Goal: Book appointment/travel/reservation: Book appointment/travel/reservation

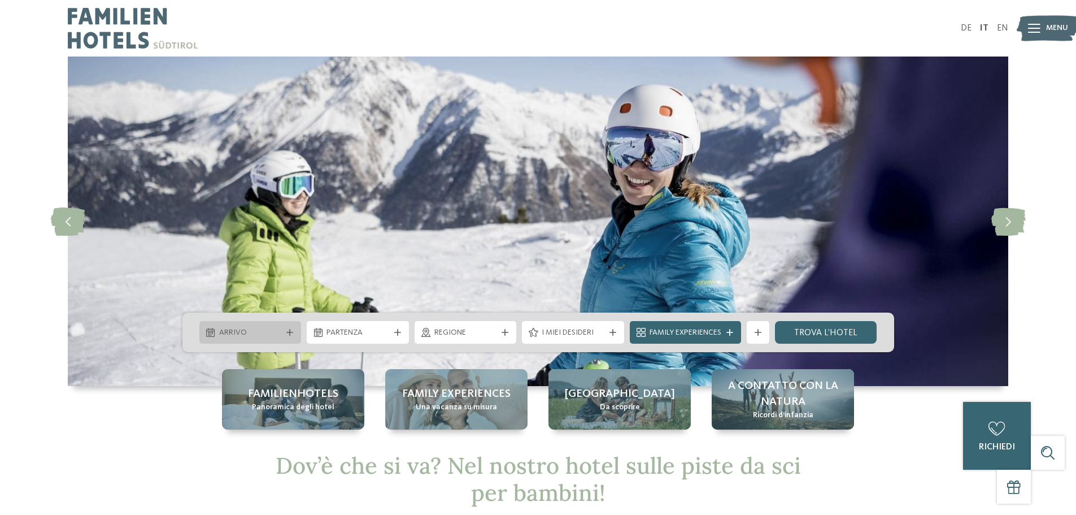
click at [281, 336] on div "Arrivo" at bounding box center [250, 332] width 68 height 12
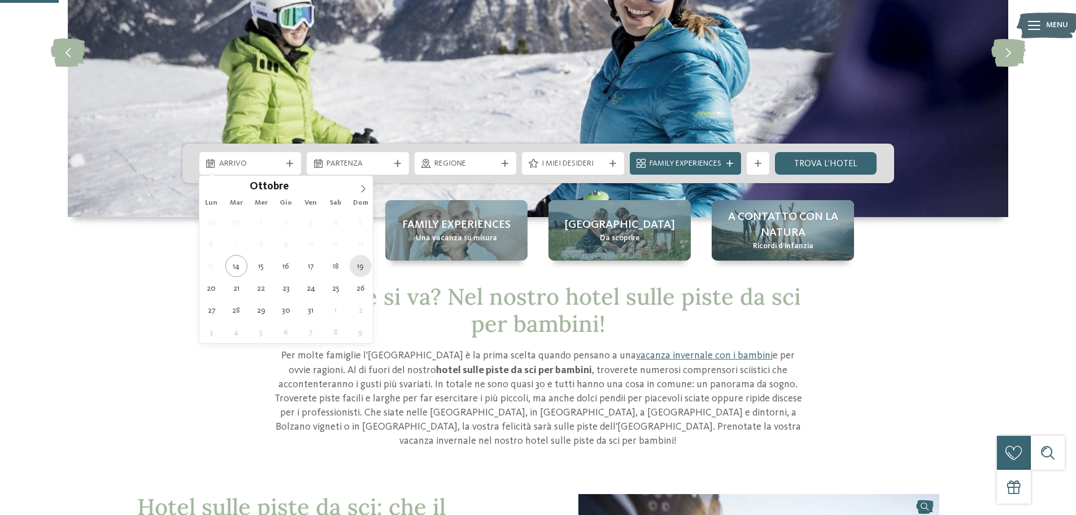
scroll to position [169, 0]
click at [364, 188] on icon at bounding box center [363, 188] width 8 height 8
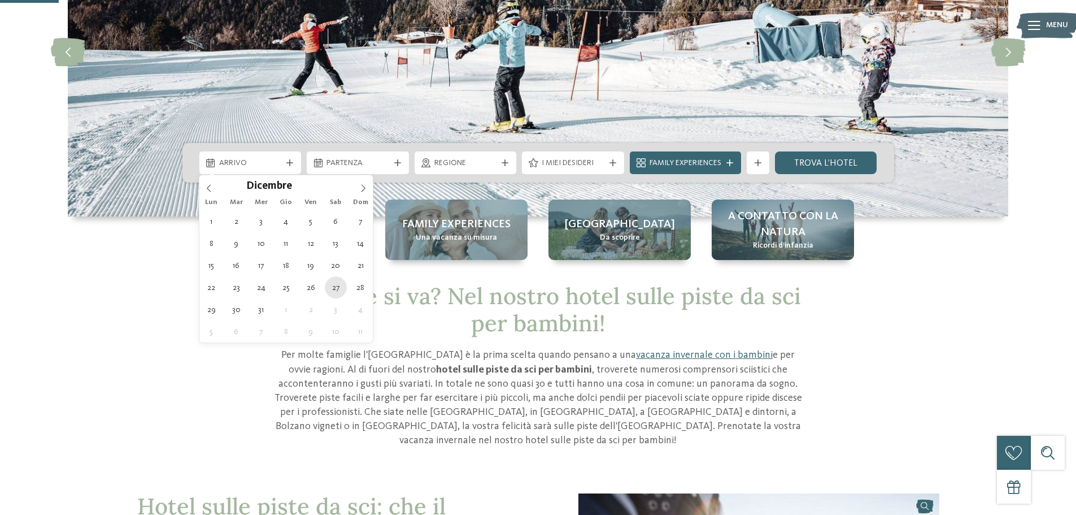
type div "27.12.2025"
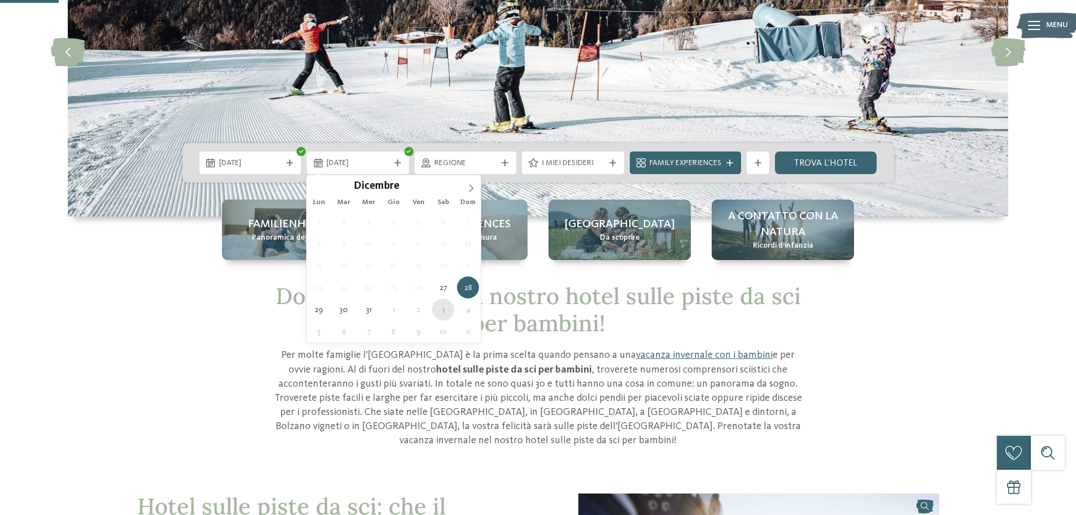
type div "03.01.2026"
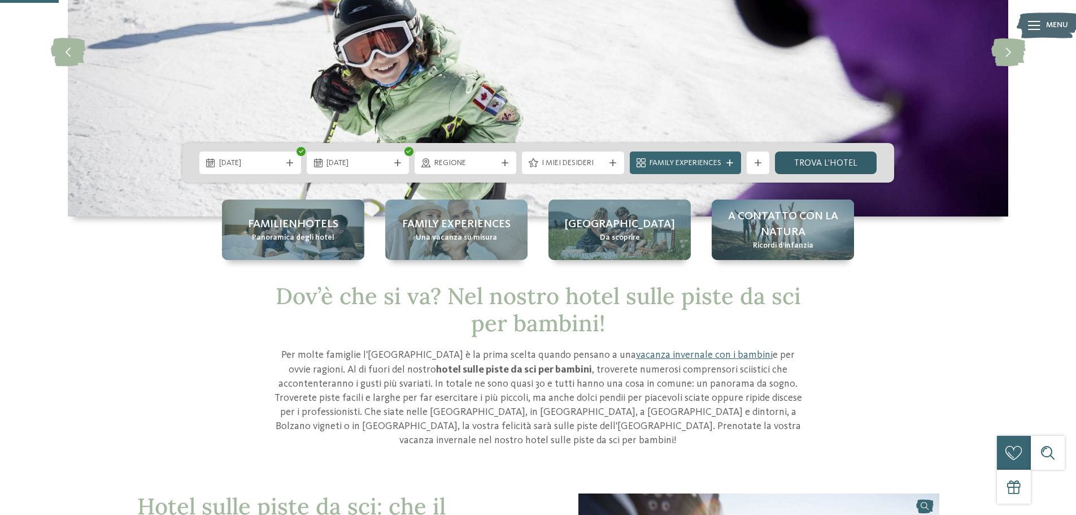
click at [818, 164] on link "trova l’hotel" at bounding box center [826, 162] width 102 height 23
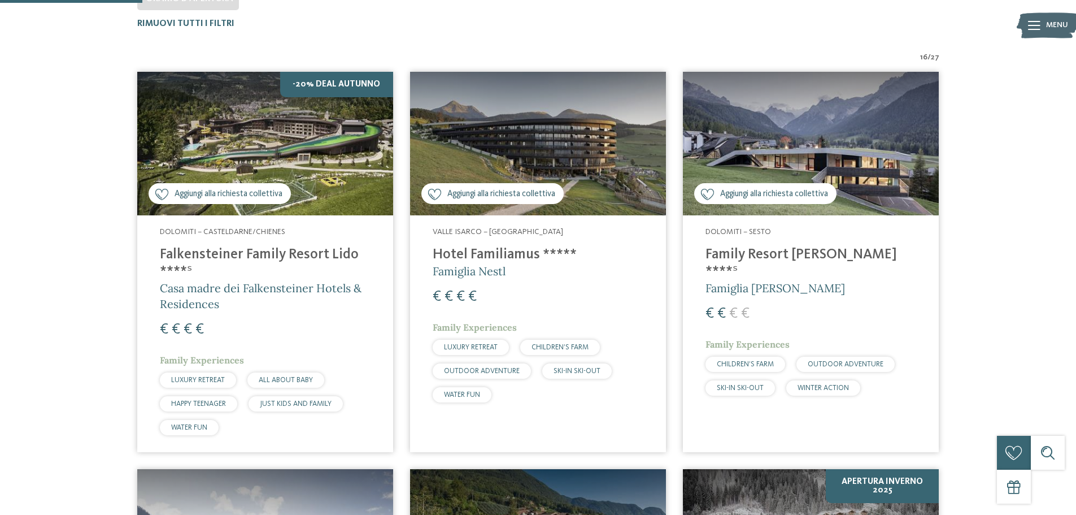
scroll to position [371, 0]
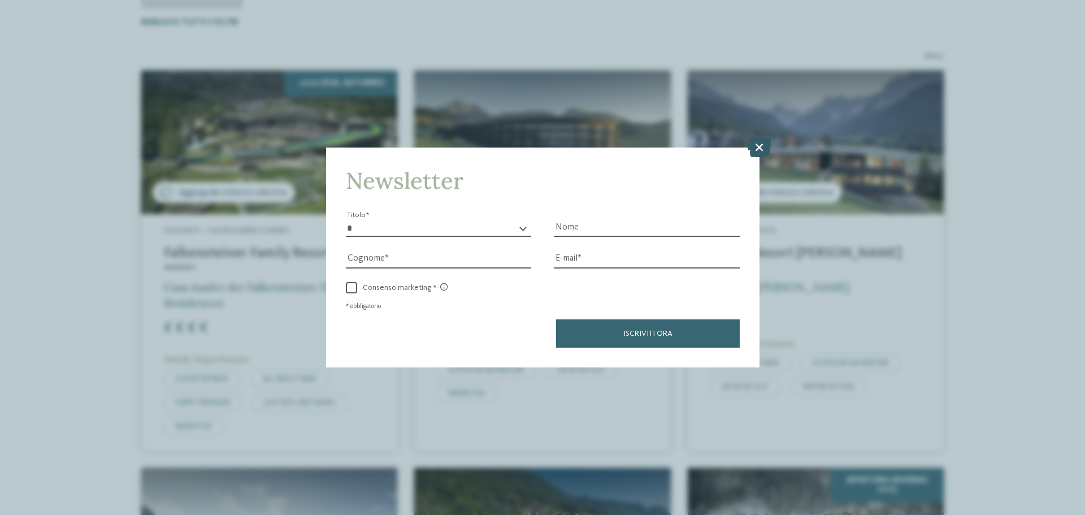
click at [760, 147] on icon at bounding box center [759, 147] width 24 height 20
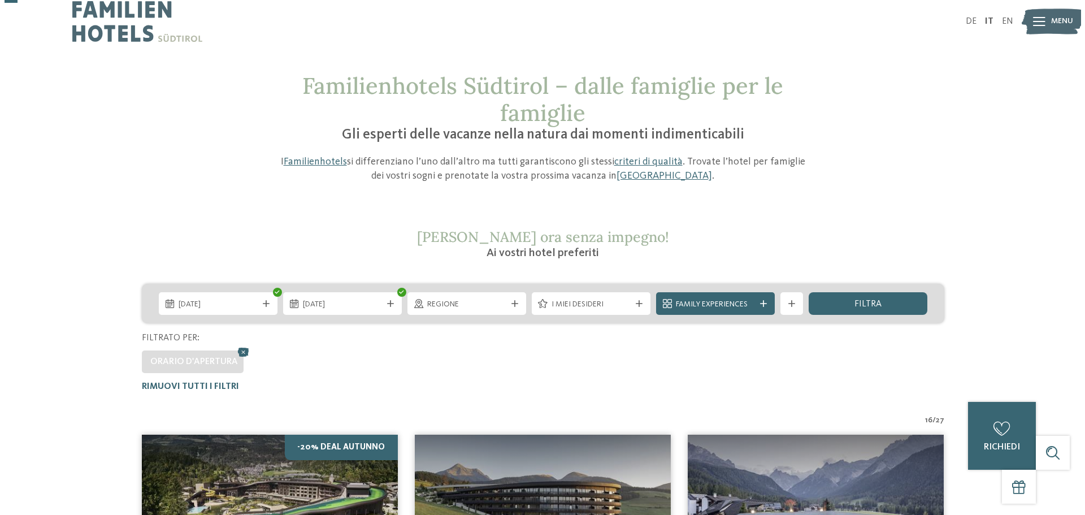
scroll to position [0, 0]
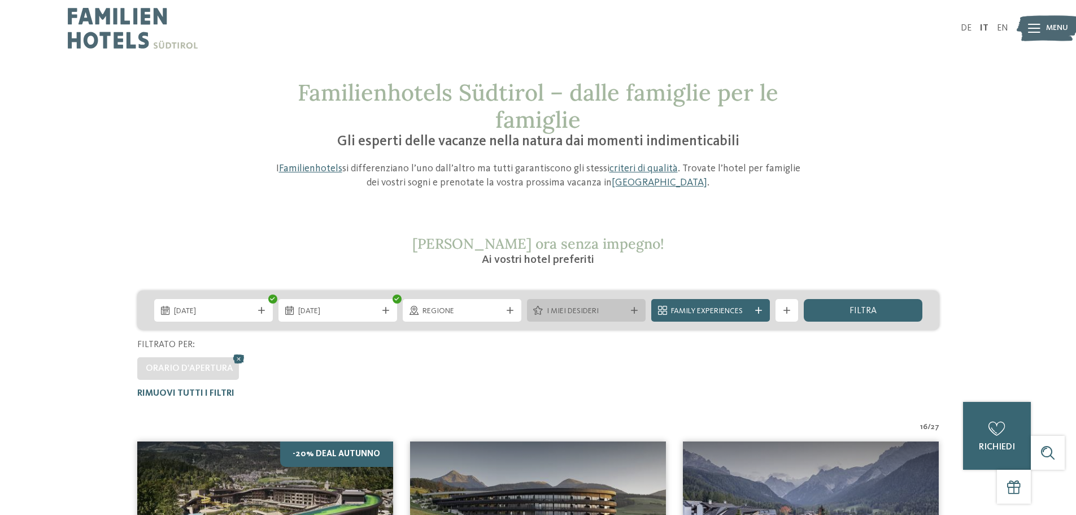
click at [608, 310] on span "I miei desideri" at bounding box center [586, 311] width 79 height 11
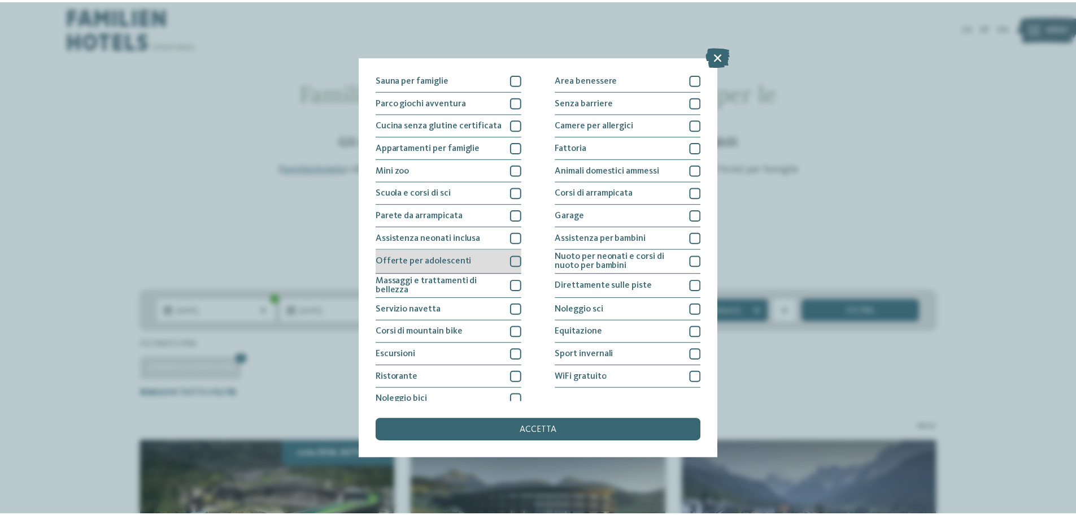
scroll to position [79, 0]
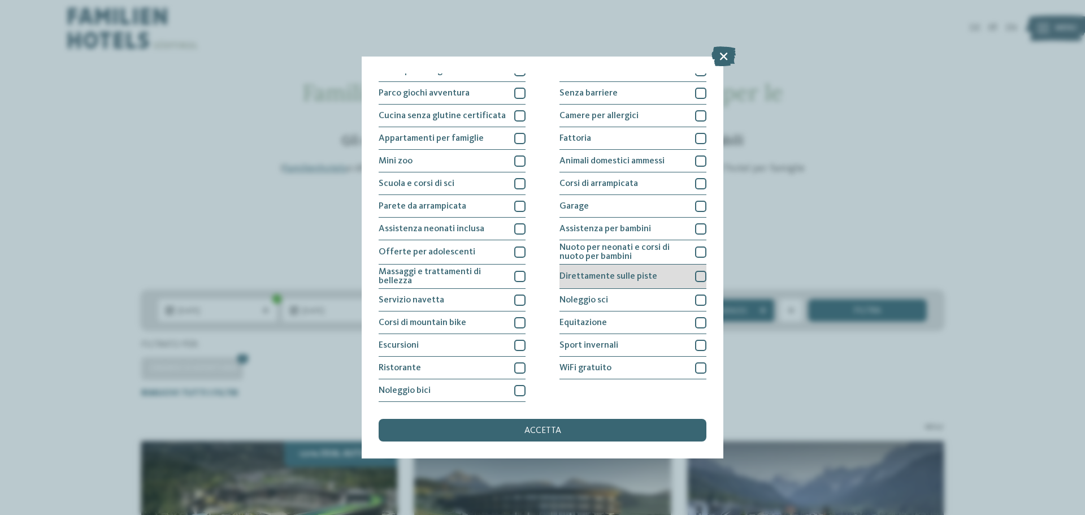
click at [695, 278] on div at bounding box center [700, 276] width 11 height 11
click at [559, 428] on span "accetta" at bounding box center [542, 430] width 37 height 9
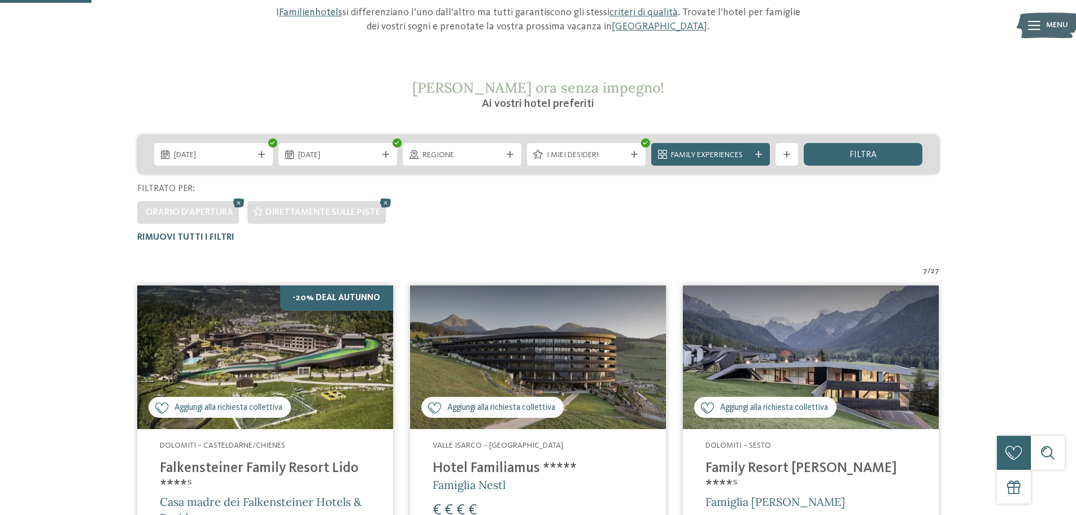
scroll to position [145, 0]
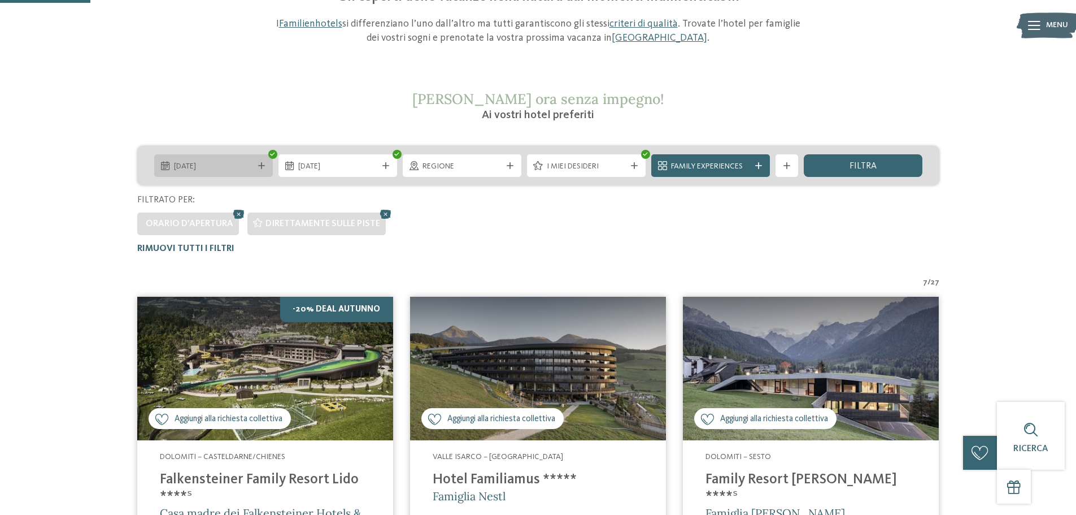
click at [222, 165] on span "27.12.2025" at bounding box center [213, 166] width 79 height 11
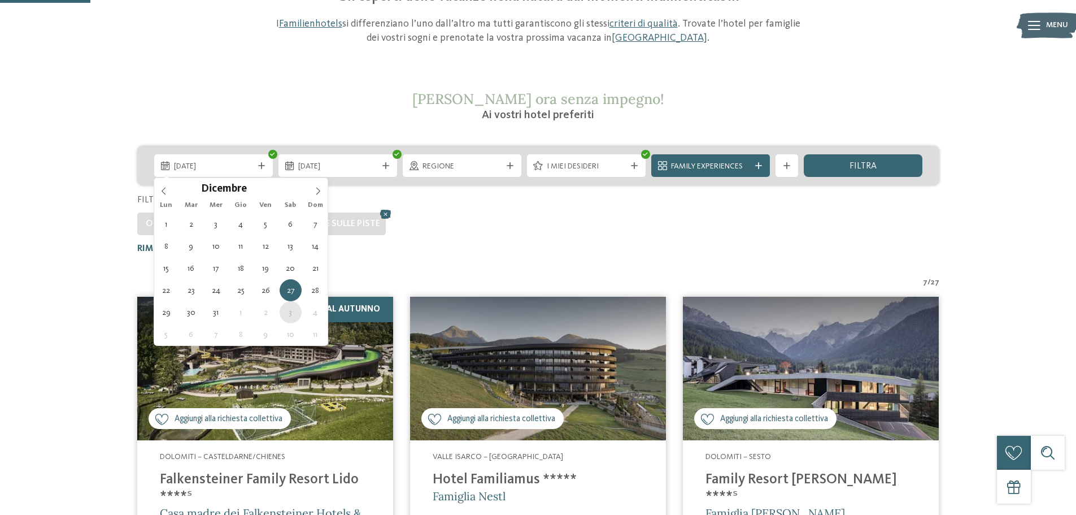
type div "03.01.2026"
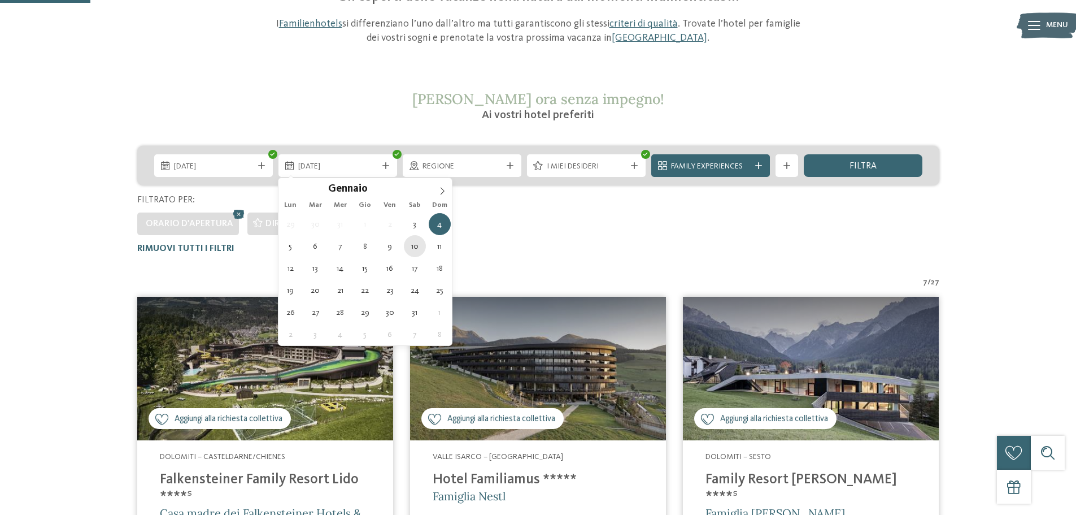
type div "10.01.2026"
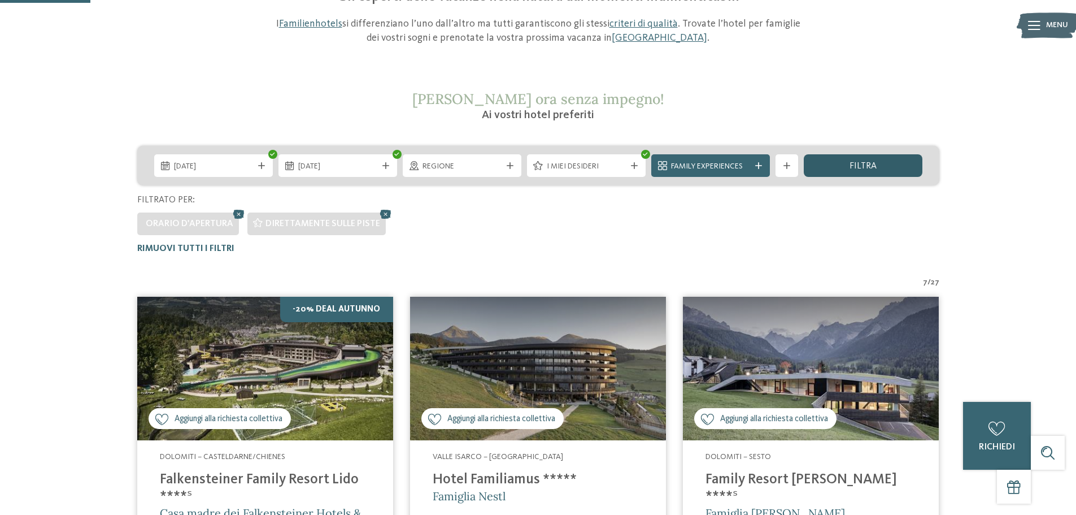
click at [870, 174] on div "filtra" at bounding box center [863, 165] width 119 height 23
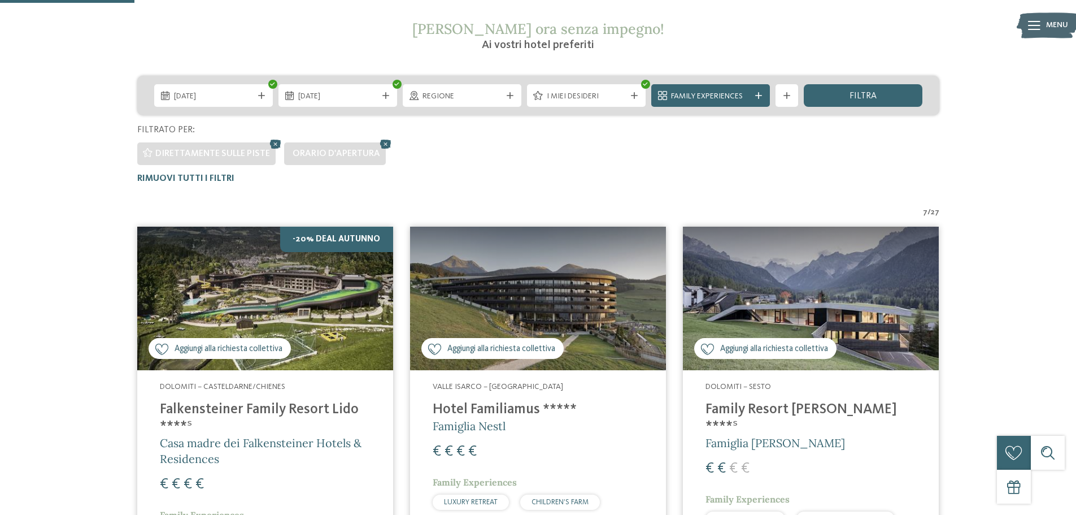
scroll to position [201, 0]
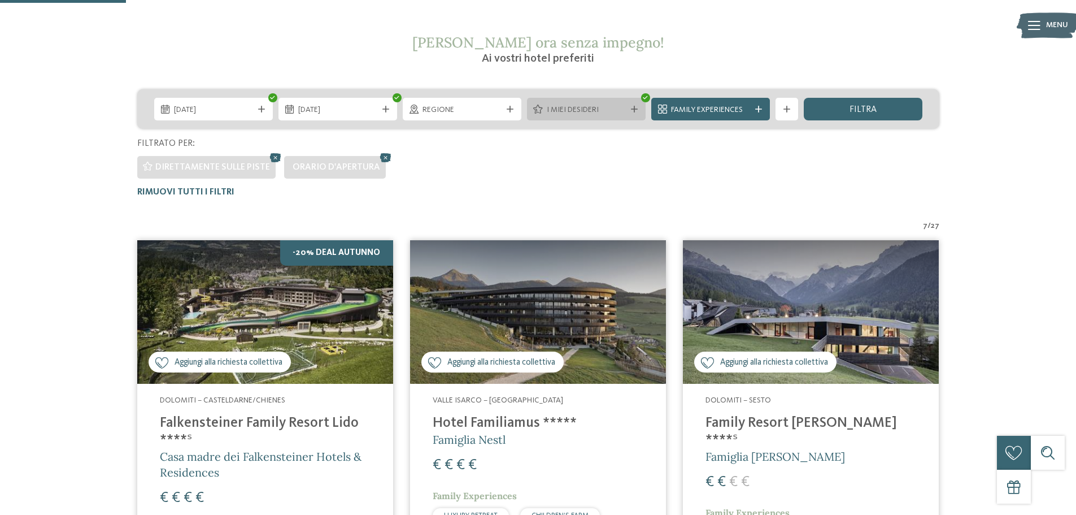
click at [566, 114] on span "I miei desideri" at bounding box center [586, 110] width 79 height 11
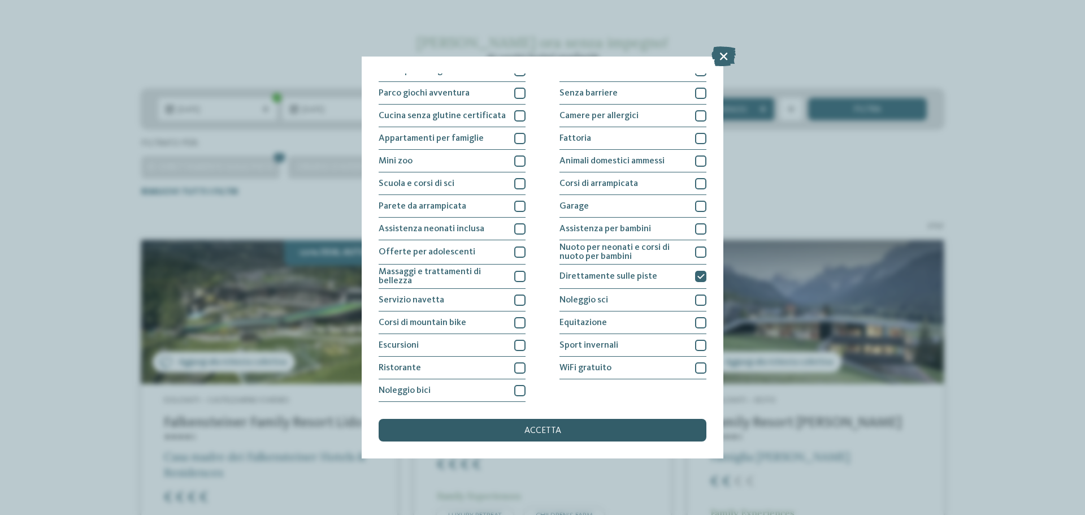
click at [575, 428] on div "accetta" at bounding box center [543, 430] width 328 height 23
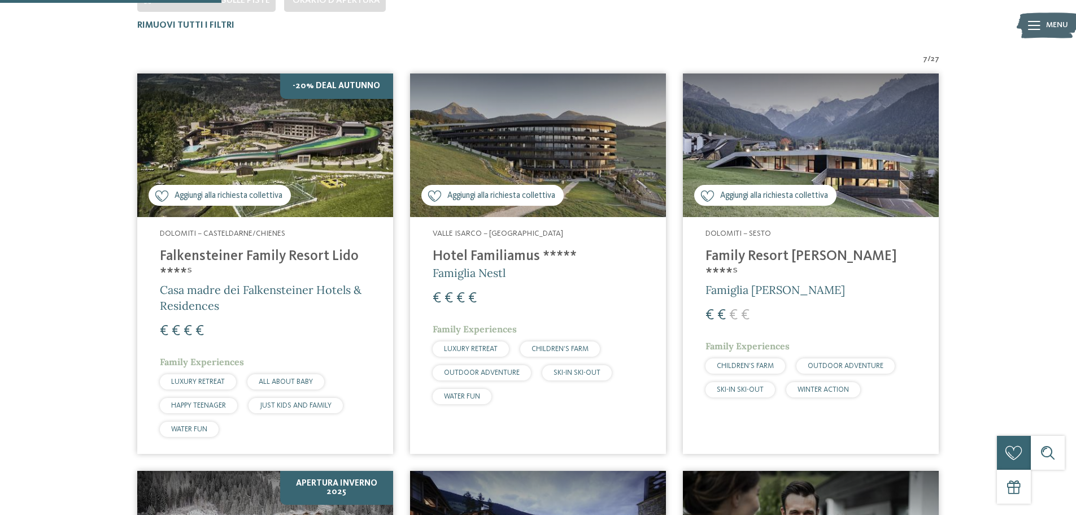
scroll to position [371, 0]
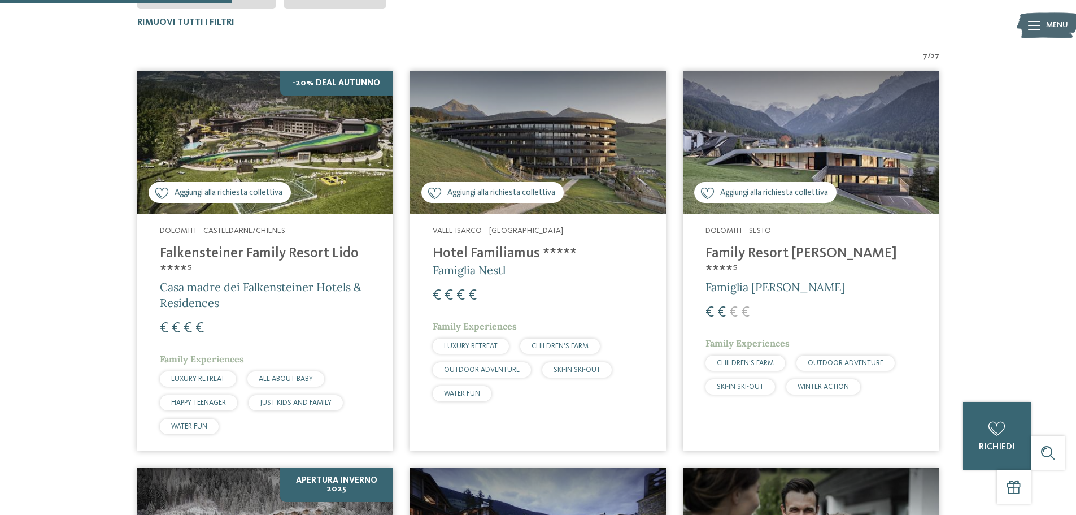
click at [772, 149] on img at bounding box center [811, 143] width 256 height 144
click at [779, 244] on div "Dolomiti – Sesto Family Resort Rainer ****ˢ Famiglia Rainer € € € € Family Expe…" at bounding box center [811, 312] width 256 height 197
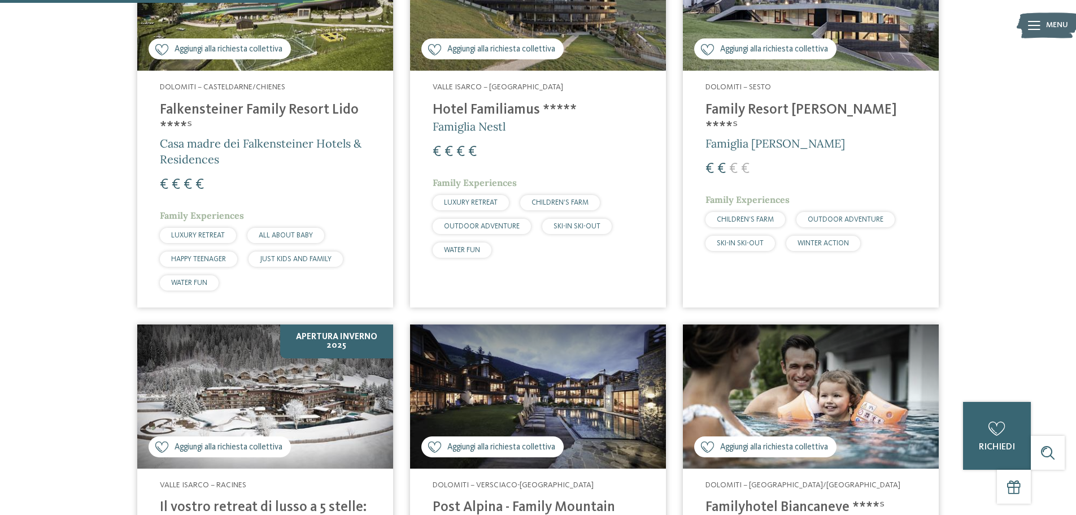
scroll to position [484, 0]
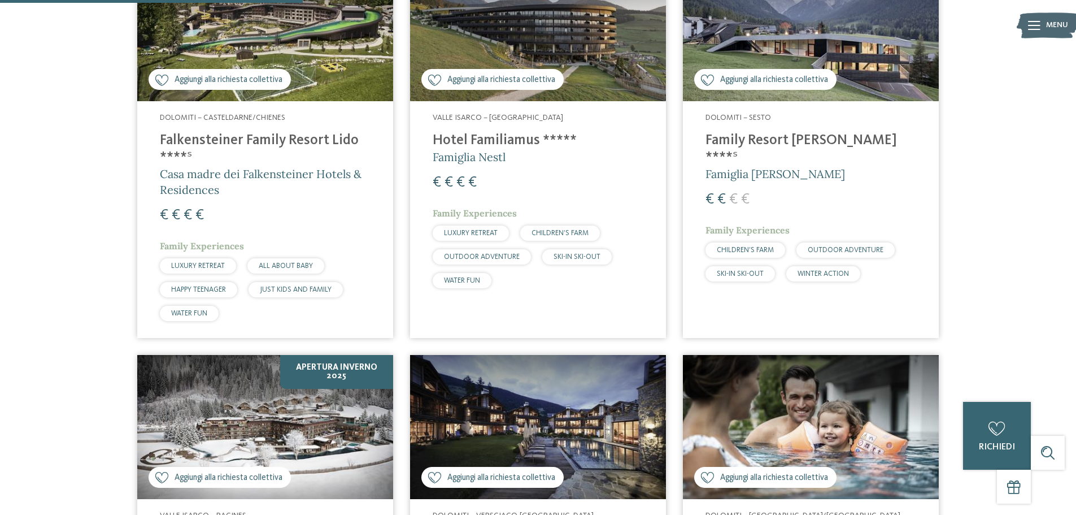
click at [267, 79] on span "Aggiungi alla richiesta collettiva" at bounding box center [229, 80] width 108 height 12
click at [484, 80] on span "Aggiungi alla richiesta collettiva" at bounding box center [501, 80] width 108 height 12
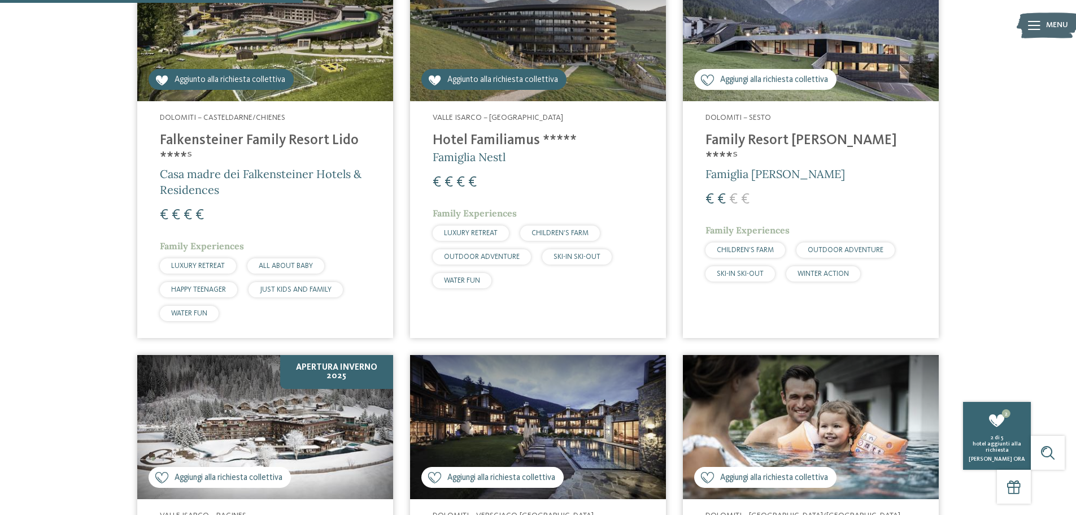
click at [754, 82] on span "Aggiungi alla richiesta collettiva" at bounding box center [774, 80] width 108 height 12
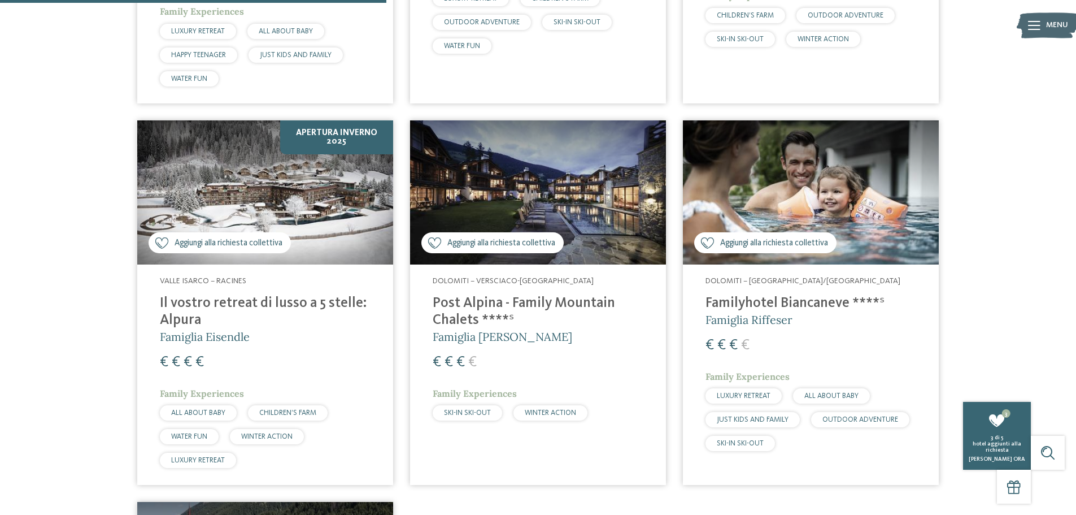
scroll to position [766, 0]
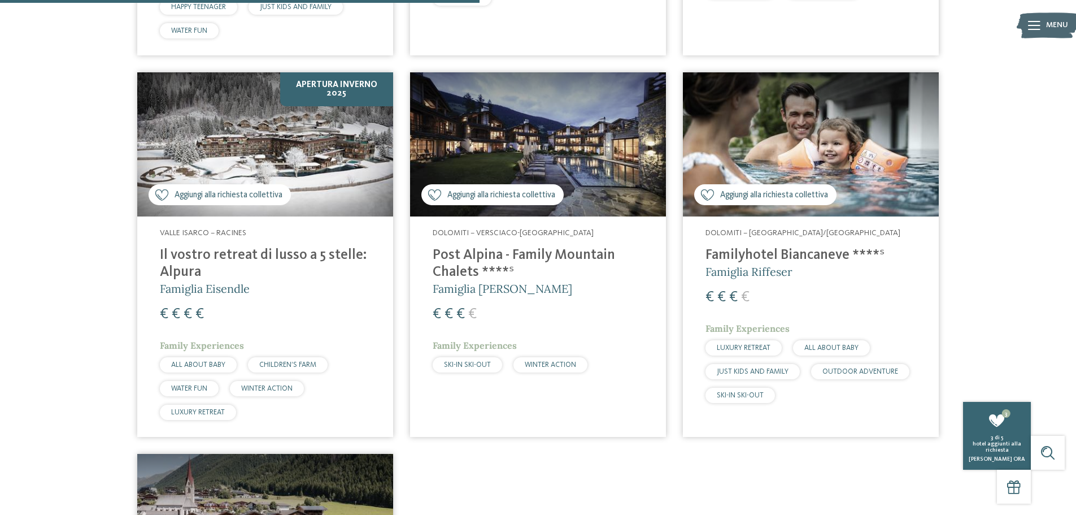
click at [248, 193] on span "Aggiungi alla richiesta collettiva" at bounding box center [229, 195] width 108 height 12
click at [514, 199] on span "Aggiungi alla richiesta collettiva" at bounding box center [501, 195] width 108 height 12
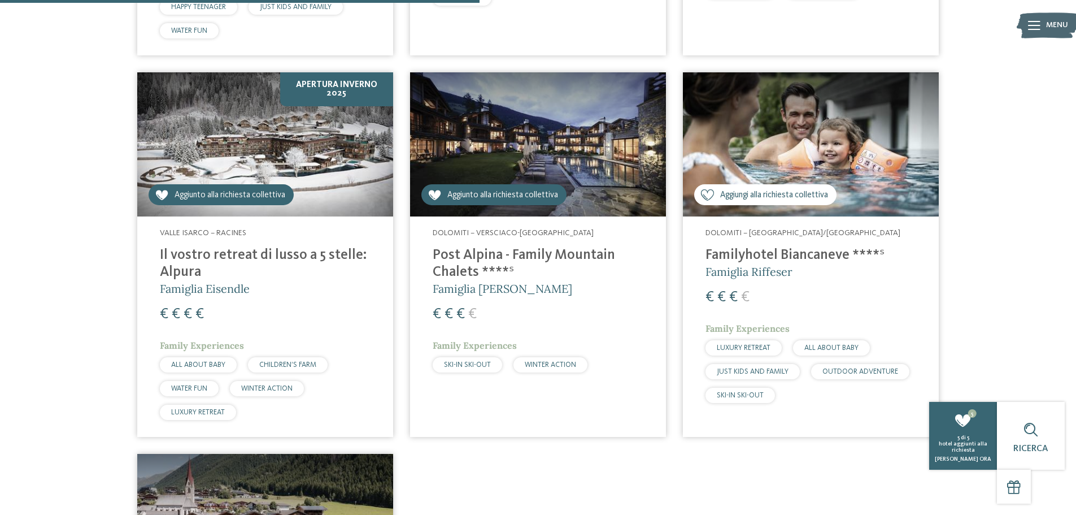
click at [210, 198] on span "Aggiunto alla richiesta collettiva" at bounding box center [230, 195] width 111 height 12
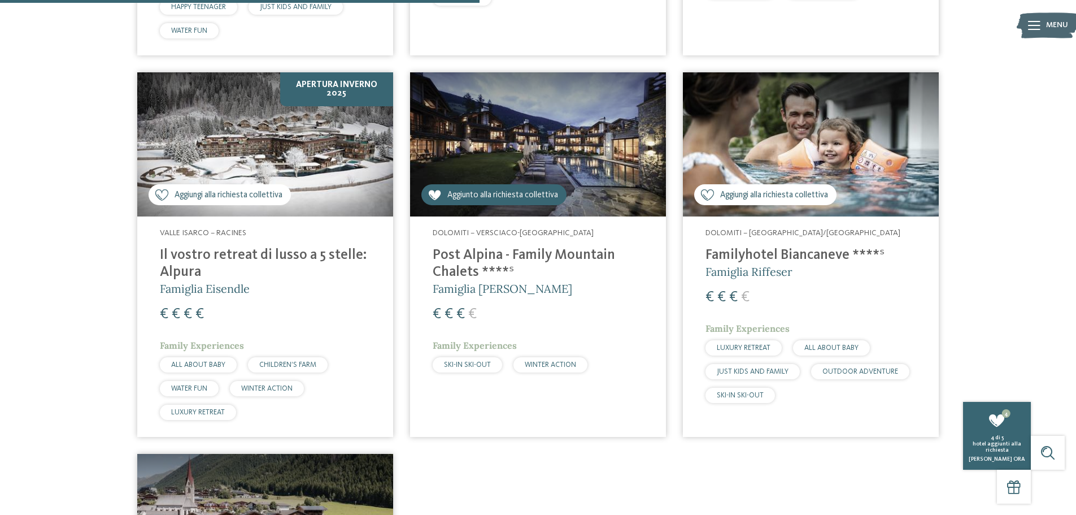
click at [785, 197] on span "Aggiungi alla richiesta collettiva" at bounding box center [774, 195] width 108 height 12
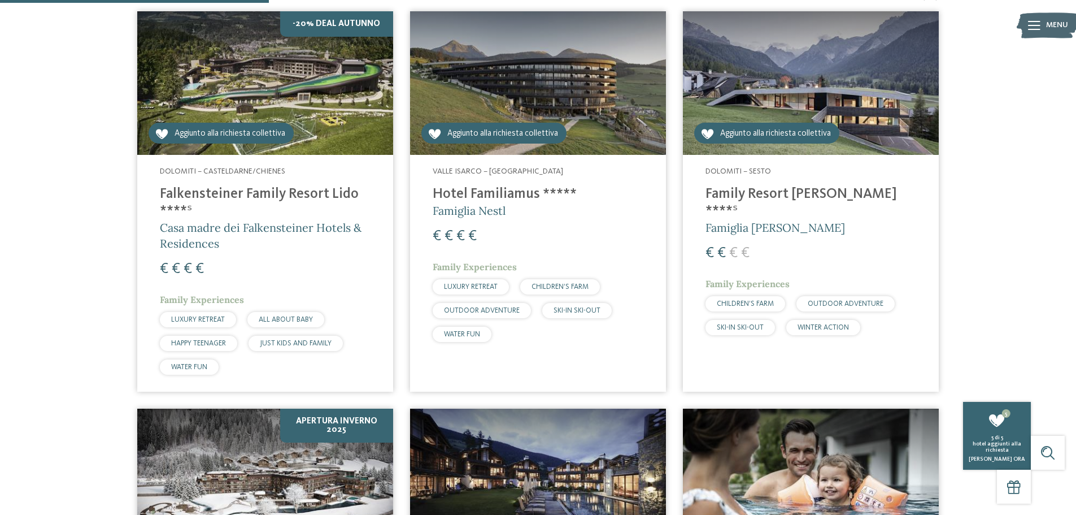
scroll to position [371, 0]
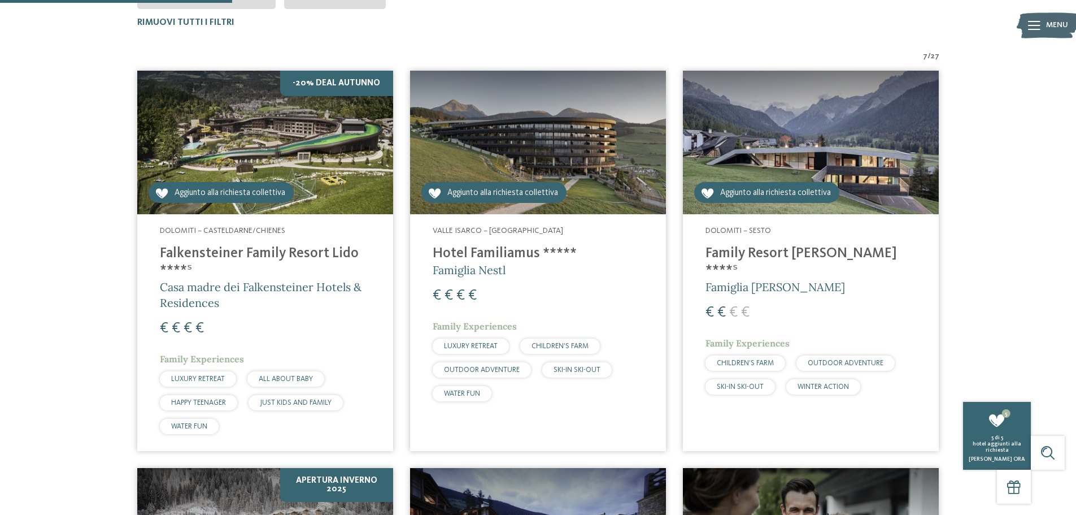
click at [248, 193] on span "Aggiunto alla richiesta collettiva" at bounding box center [230, 193] width 111 height 12
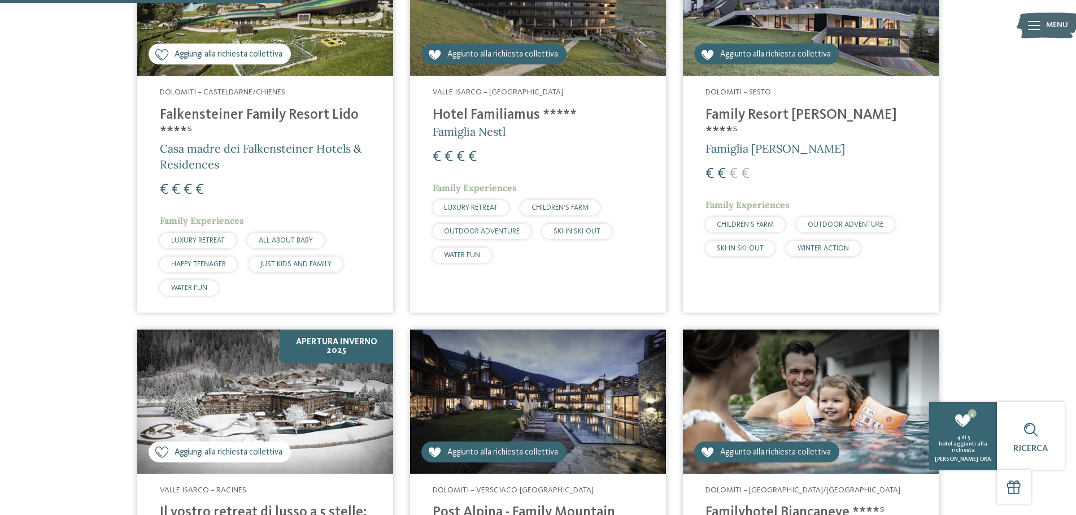
scroll to position [452, 0]
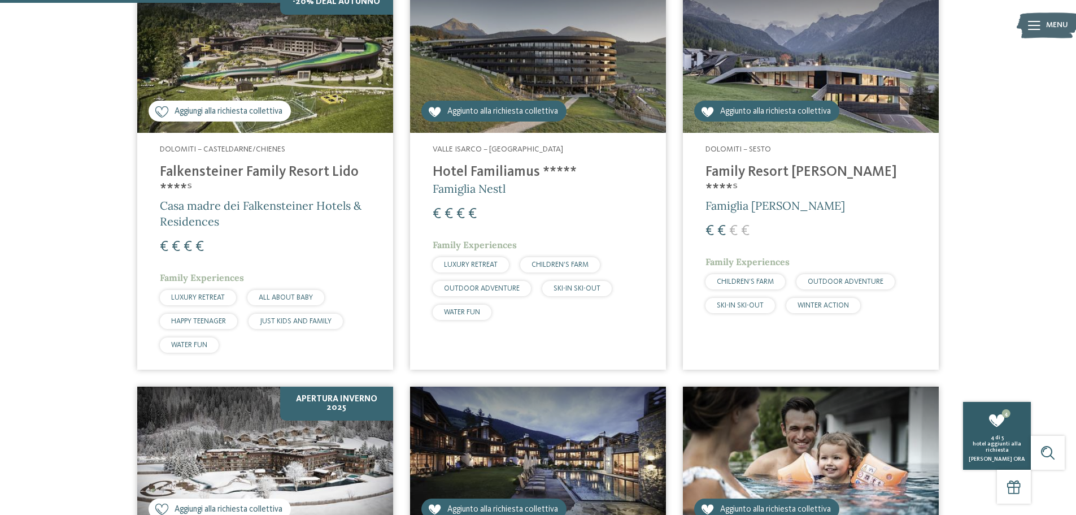
click at [994, 454] on div "4 di 5 hotel aggiunti alla richiesta Richiedi ora" at bounding box center [997, 448] width 68 height 28
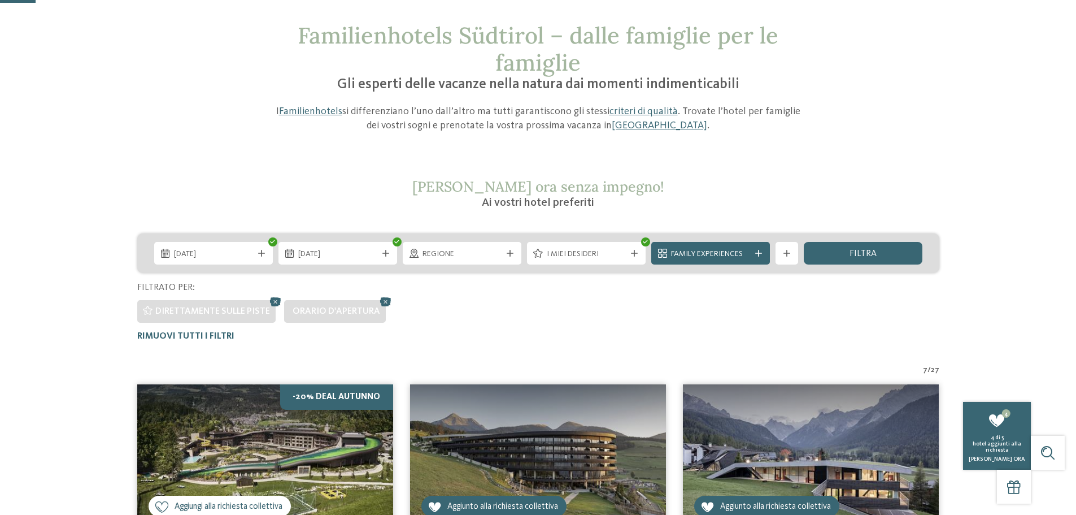
scroll to position [56, 0]
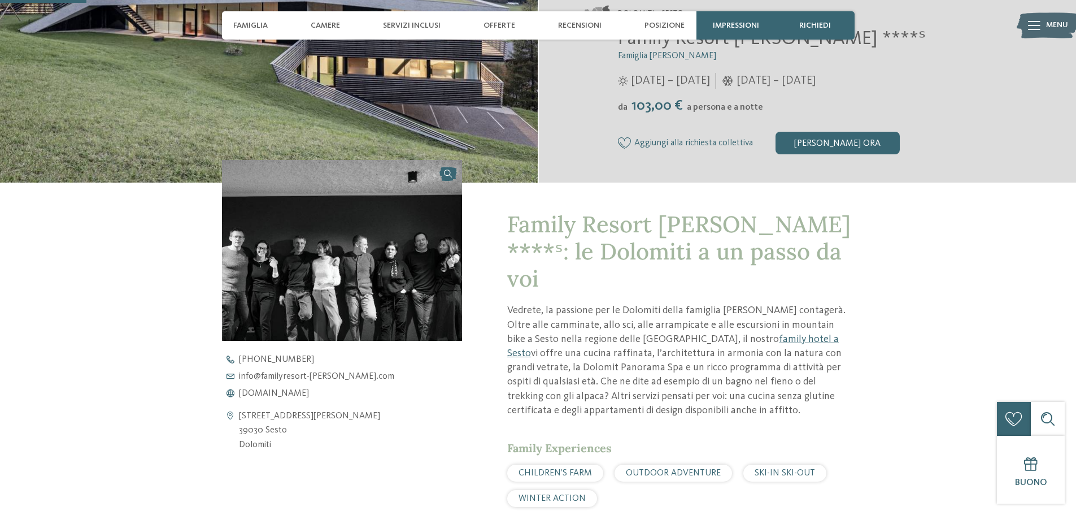
scroll to position [282, 0]
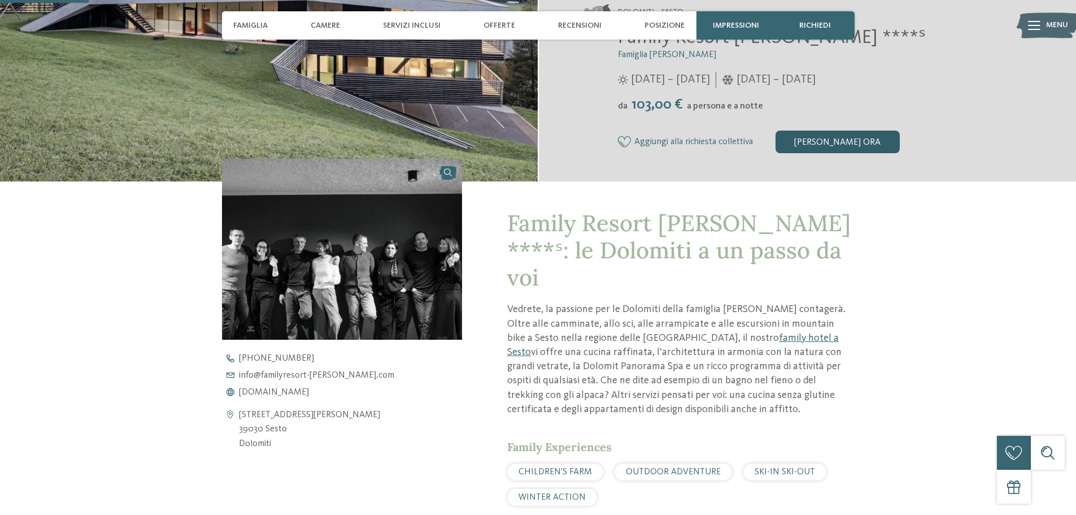
click at [834, 148] on div "Richiedi ora" at bounding box center [838, 142] width 124 height 23
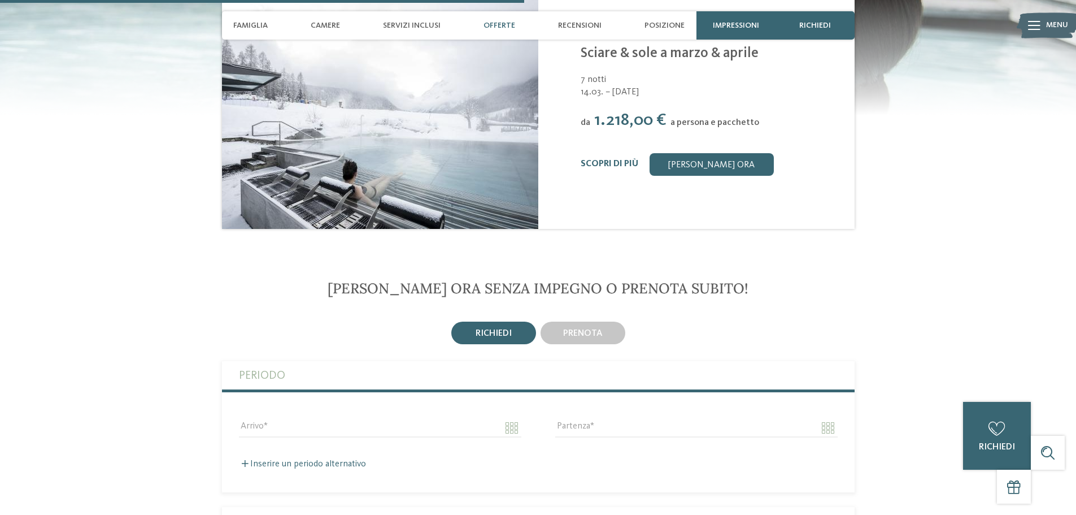
scroll to position [1676, 0]
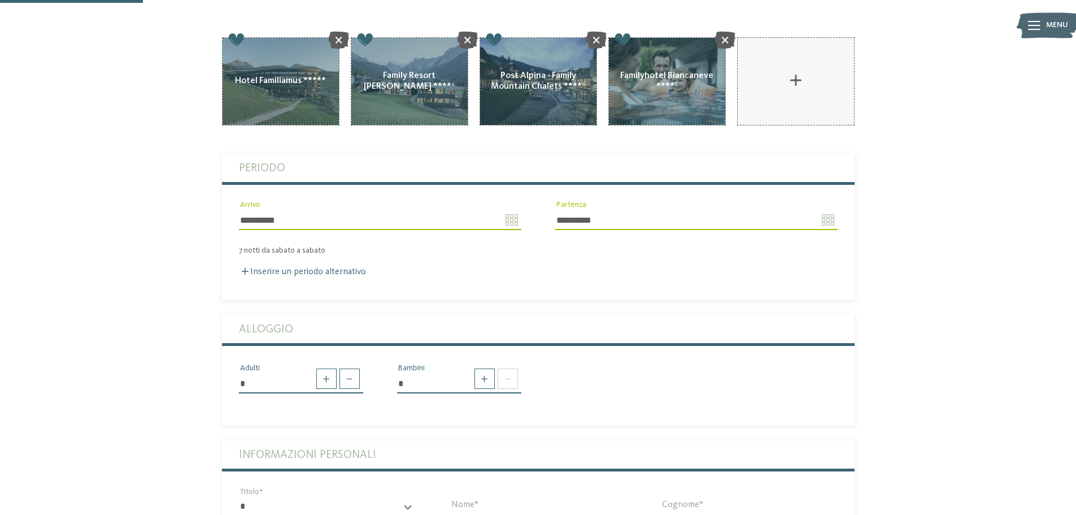
scroll to position [226, 0]
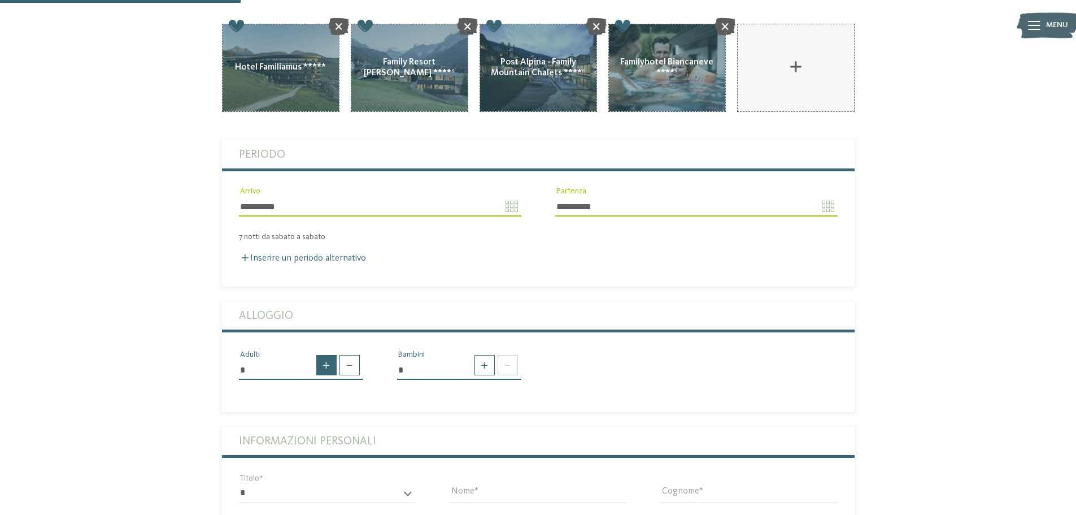
click at [326, 355] on span at bounding box center [326, 365] width 20 height 20
click at [356, 355] on span at bounding box center [350, 365] width 20 height 20
type input "*"
click at [490, 355] on span at bounding box center [485, 365] width 20 height 20
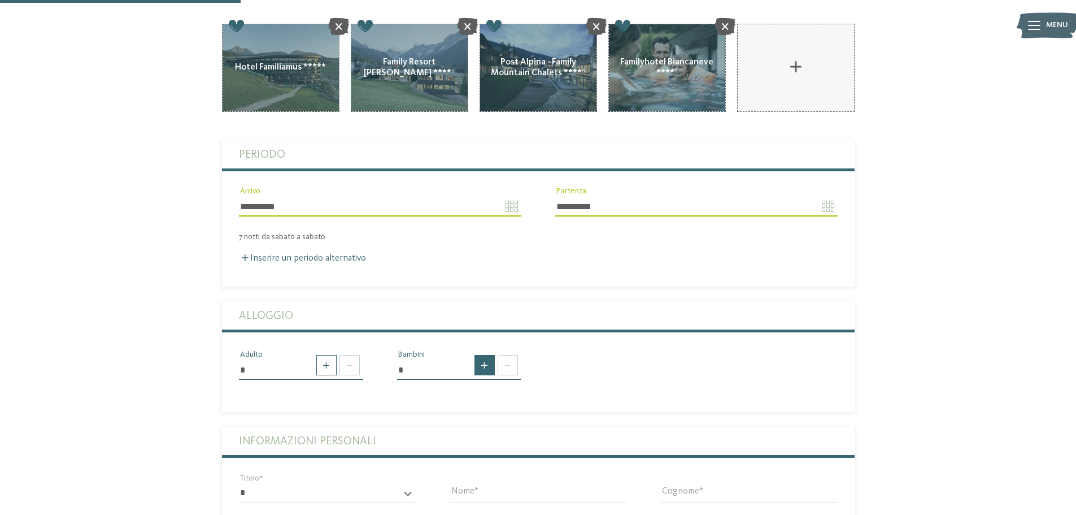
type input "*"
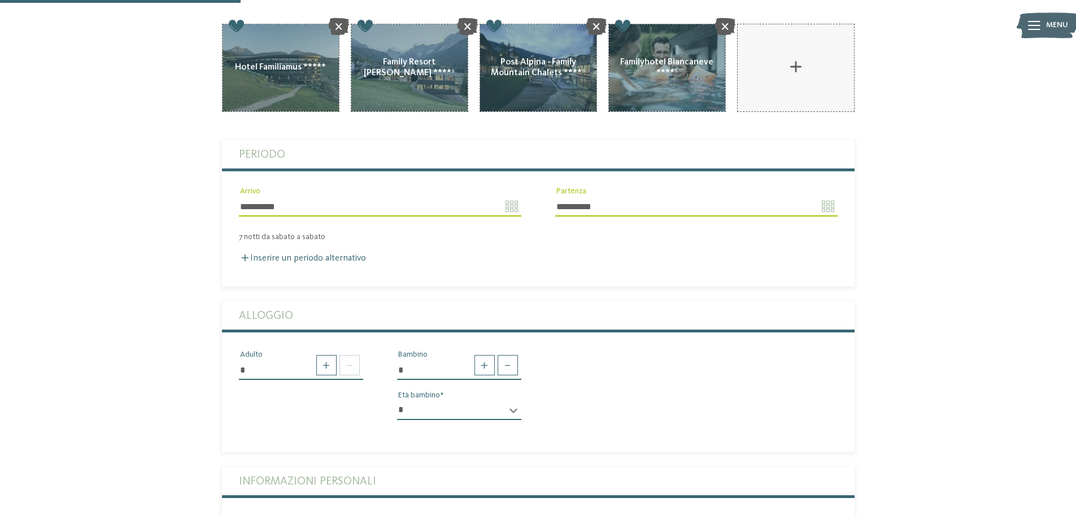
click at [453, 401] on select "* * * * * * * * * * * ** ** ** ** ** ** ** **" at bounding box center [459, 410] width 124 height 19
select select "*"
click at [397, 401] on select "* * * * * * * * * * * ** ** ** ** ** ** ** **" at bounding box center [459, 410] width 124 height 19
click at [698, 349] on div "* Adulto * Bambino * * * * * * * * * * * ** ** ** ** ** ** ** ** Età bambino" at bounding box center [538, 389] width 633 height 80
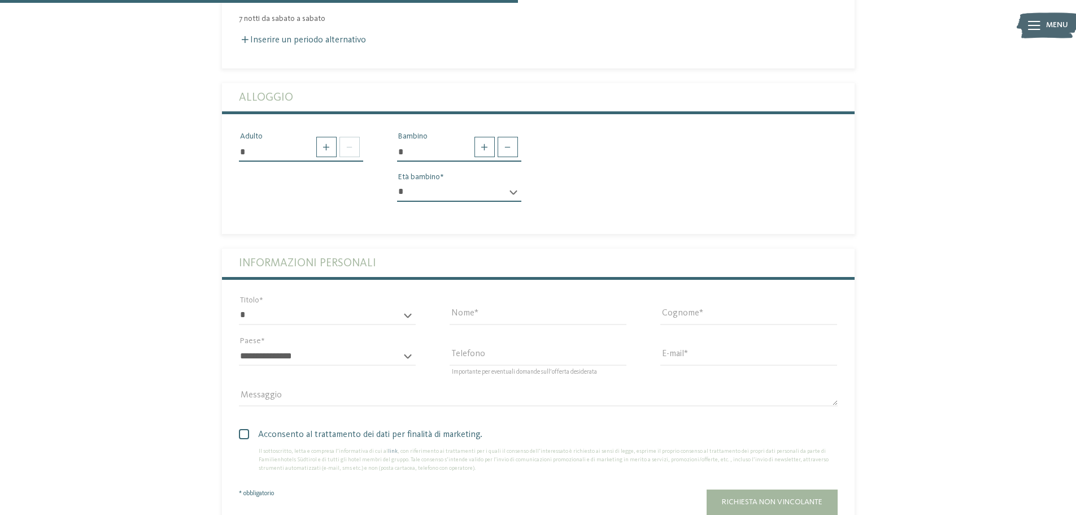
scroll to position [508, 0]
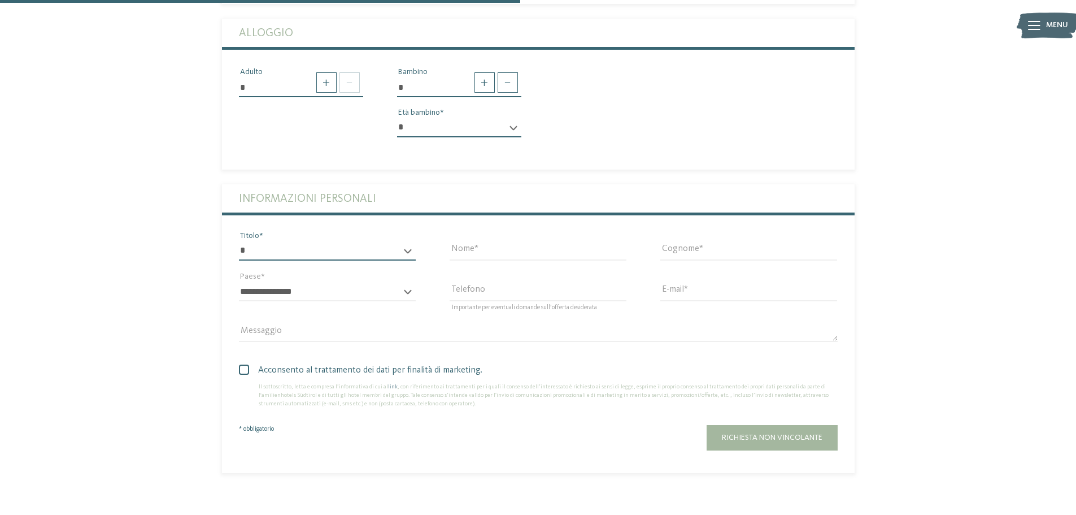
click at [284, 241] on select "* ****** ******* ******** ******" at bounding box center [327, 250] width 177 height 19
select select "*"
click at [239, 241] on select "* ****** ******* ******** ******" at bounding box center [327, 250] width 177 height 19
click at [471, 241] on input "Nome" at bounding box center [538, 250] width 177 height 19
type input "********"
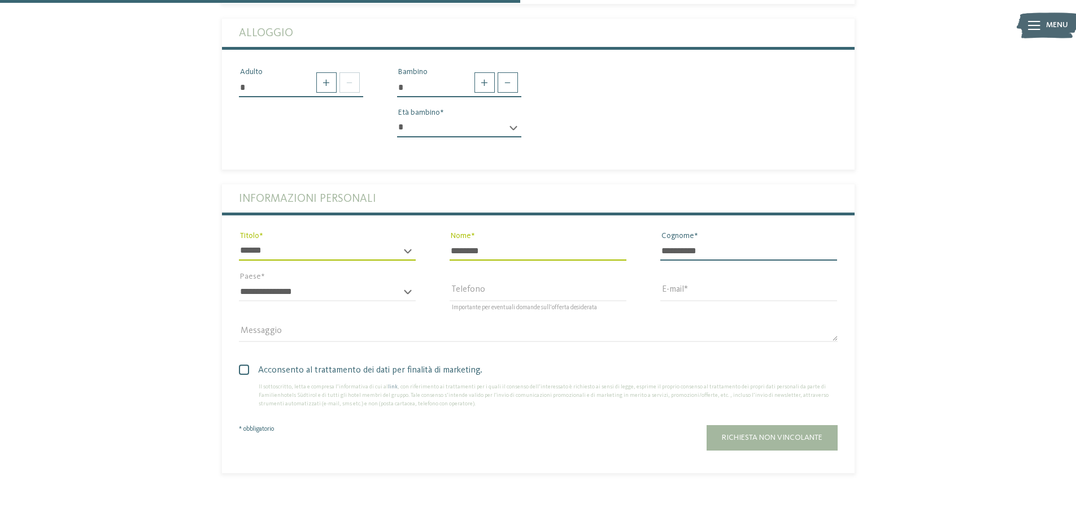
type input "**********"
click at [325, 282] on select "**********" at bounding box center [327, 291] width 177 height 19
select select "**"
click at [239, 282] on select "**********" at bounding box center [327, 291] width 177 height 19
click at [721, 282] on input "E-mail" at bounding box center [748, 291] width 177 height 19
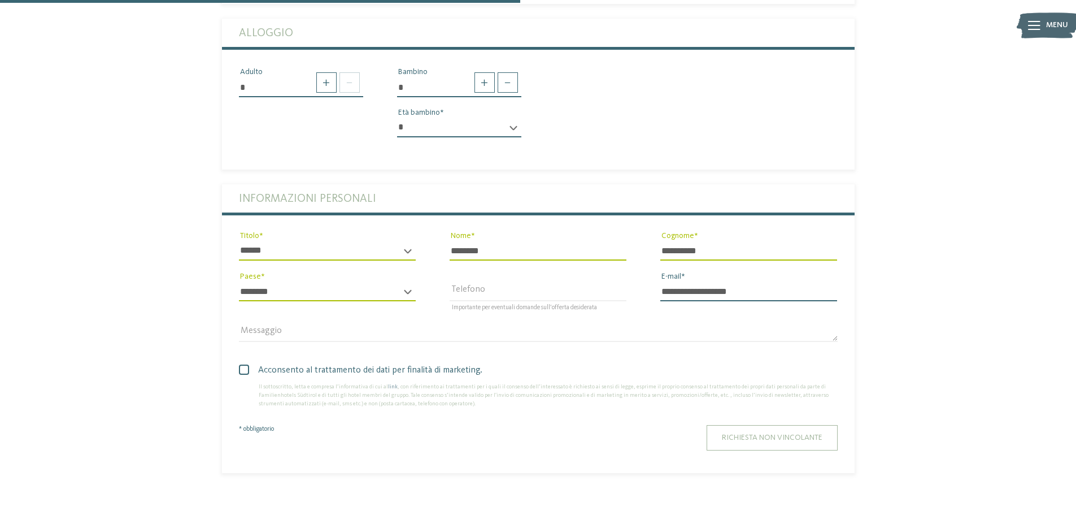
type input "**********"
click at [775, 425] on button "Richiesta non vincolante" at bounding box center [772, 437] width 131 height 25
